Goal: Task Accomplishment & Management: Manage account settings

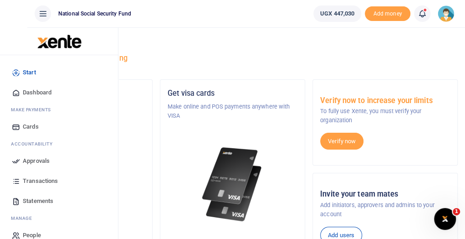
click at [43, 156] on span "Approvals" at bounding box center [36, 160] width 27 height 9
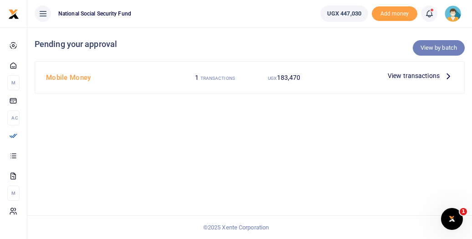
click at [432, 47] on link "View by batch" at bounding box center [439, 47] width 52 height 15
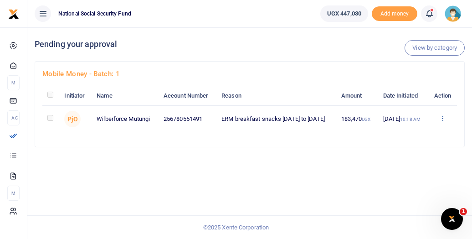
click at [443, 121] on icon at bounding box center [443, 118] width 6 height 6
click at [404, 143] on link "Approve" at bounding box center [410, 143] width 72 height 13
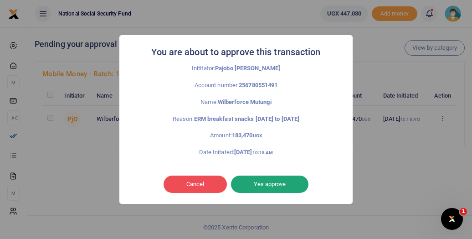
click at [261, 184] on button "Yes approve" at bounding box center [269, 183] width 77 height 17
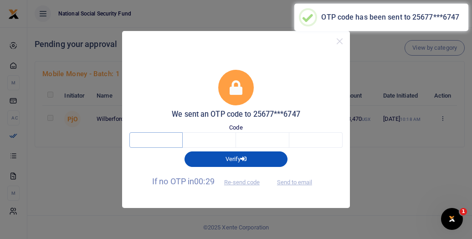
click at [158, 139] on input "text" at bounding box center [155, 139] width 53 height 15
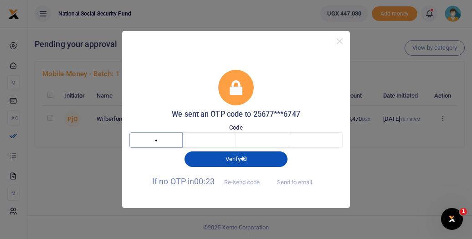
type input "6"
type input "1"
type input "8"
type input "5"
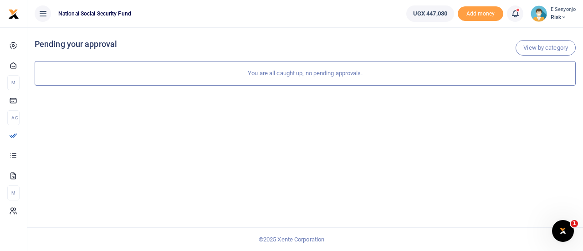
click at [471, 16] on icon at bounding box center [563, 17] width 5 height 6
click at [471, 66] on link "Logout" at bounding box center [539, 66] width 72 height 13
